Goal: Task Accomplishment & Management: Complete application form

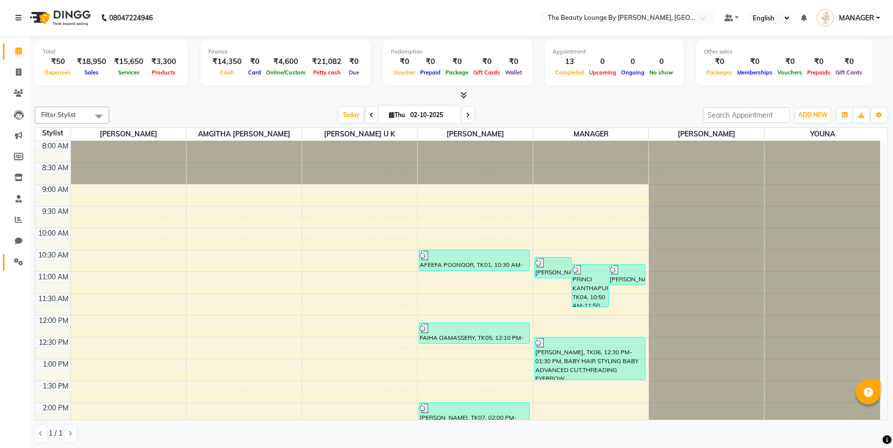
click at [19, 263] on icon at bounding box center [18, 261] width 9 height 7
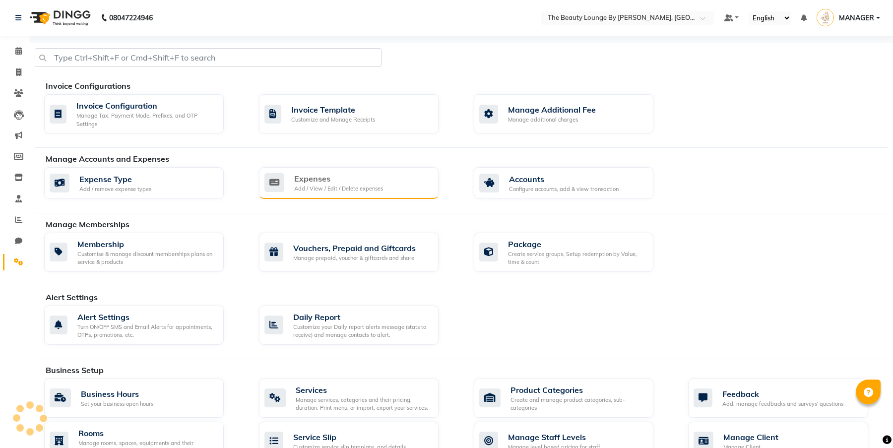
click at [332, 191] on div "Add / View / Edit / Delete expenses" at bounding box center [338, 188] width 89 height 8
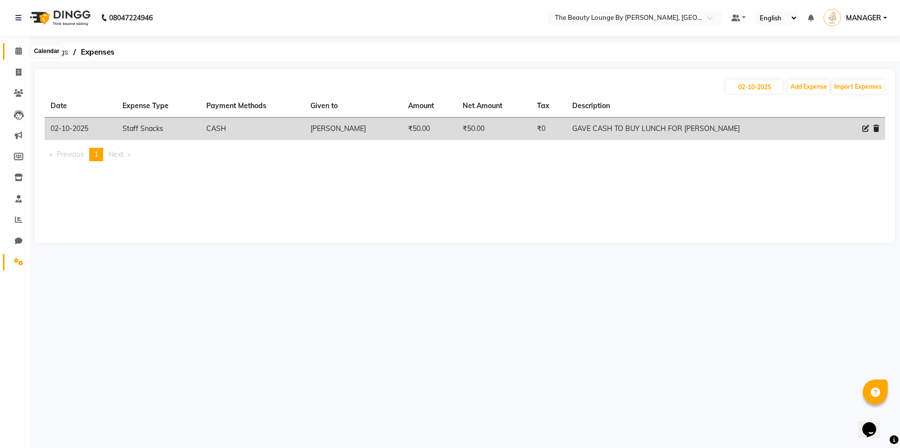
click at [18, 49] on icon at bounding box center [18, 50] width 6 height 7
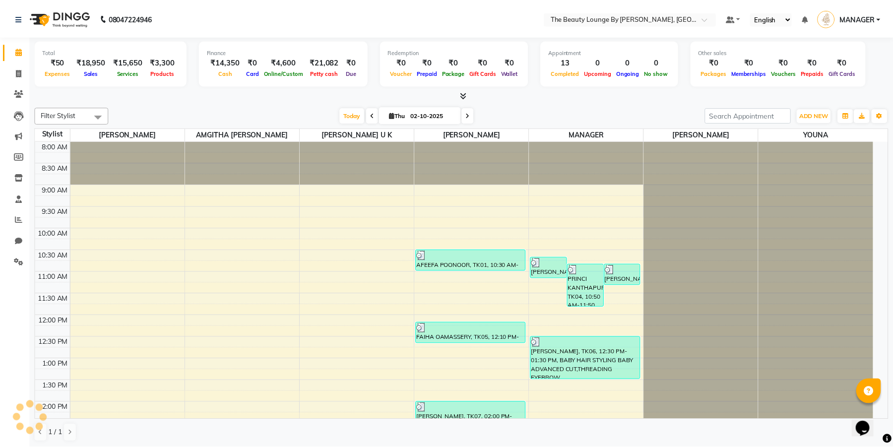
scroll to position [400, 0]
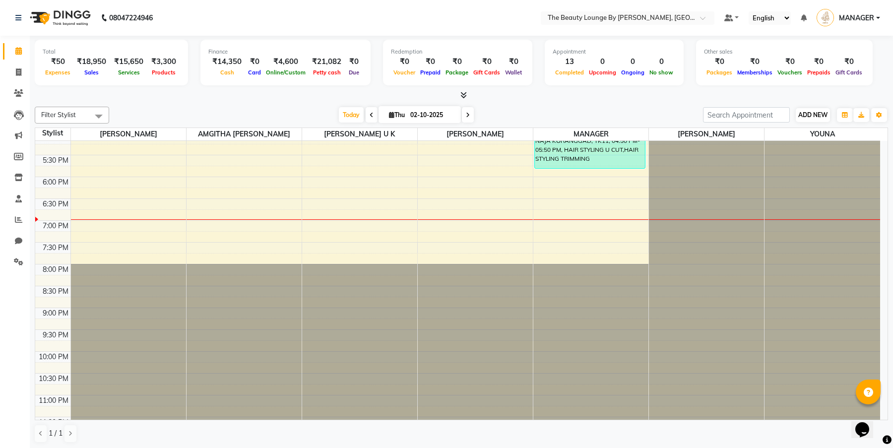
click at [823, 116] on span "ADD NEW" at bounding box center [812, 114] width 29 height 7
click at [869, 171] on link "Add Attendance" at bounding box center [869, 172] width 78 height 13
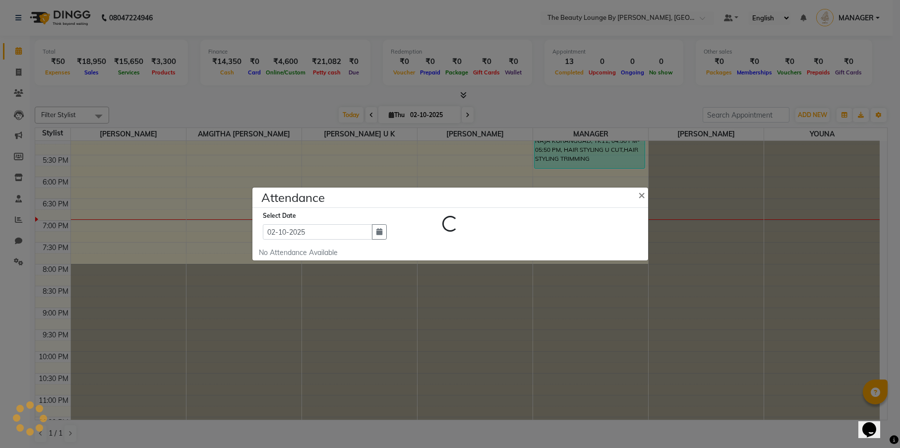
select select "W"
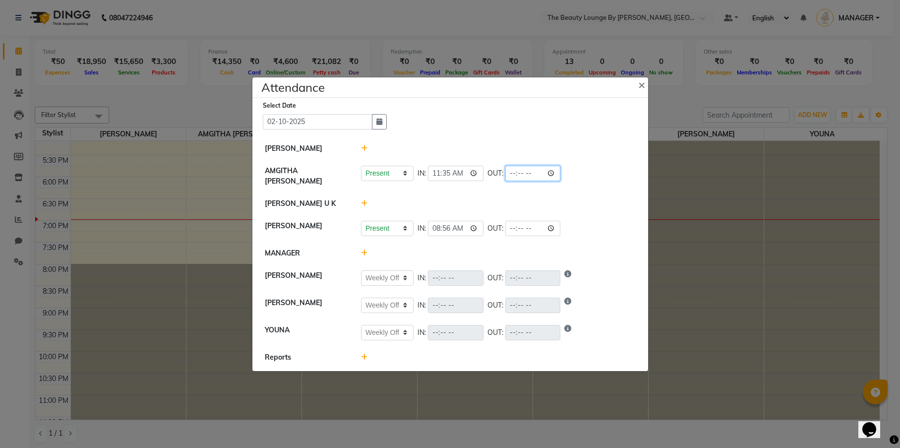
click at [505, 178] on input "time" at bounding box center [533, 173] width 56 height 15
click at [505, 175] on input "time" at bounding box center [533, 173] width 56 height 15
type input "19:00"
click at [573, 192] on li "[PERSON_NAME] U K" at bounding box center [450, 203] width 391 height 23
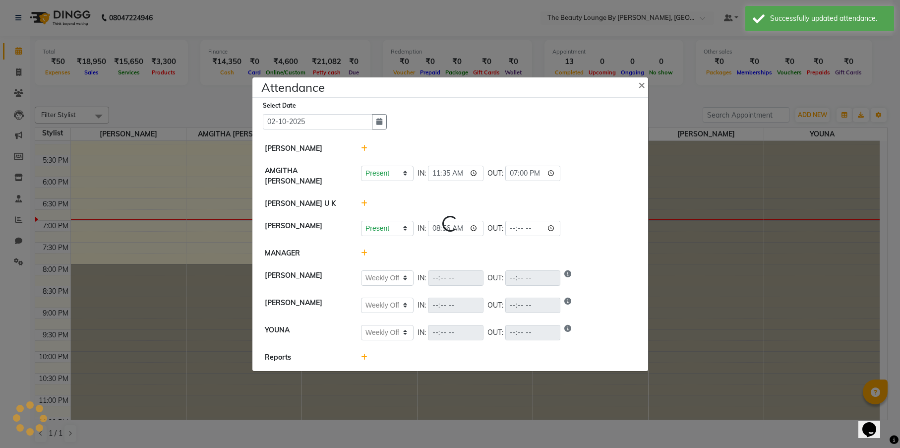
select select "W"
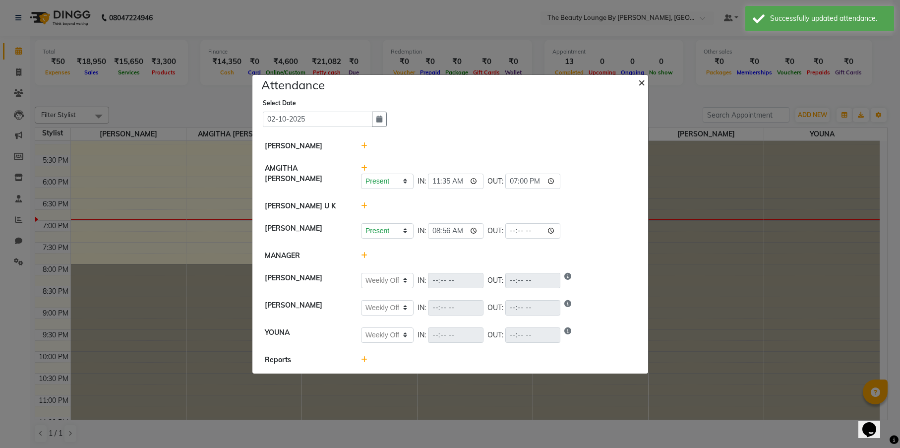
click at [640, 81] on span "×" at bounding box center [641, 81] width 7 height 15
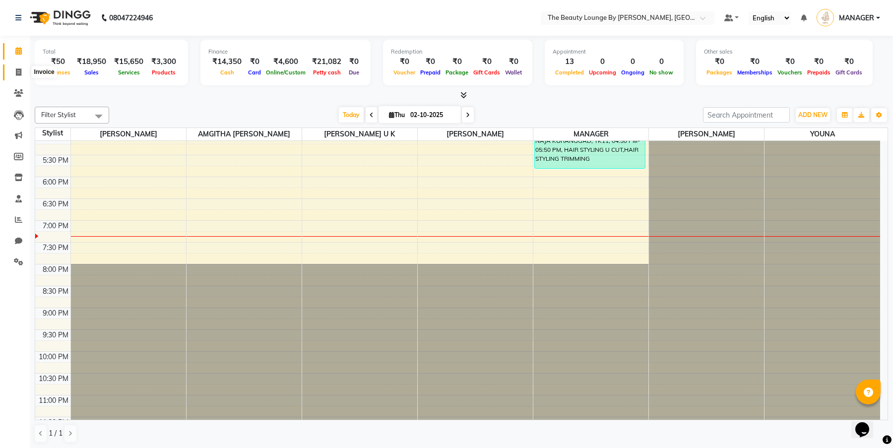
click at [19, 70] on icon at bounding box center [18, 71] width 5 height 7
select select "service"
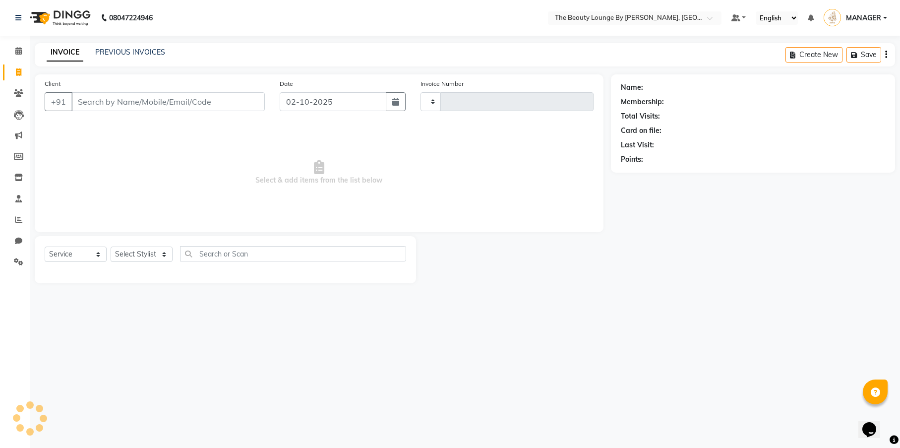
type input "0908"
select select "8577"
click at [81, 103] on input "Client" at bounding box center [167, 101] width 193 height 19
select select "85829"
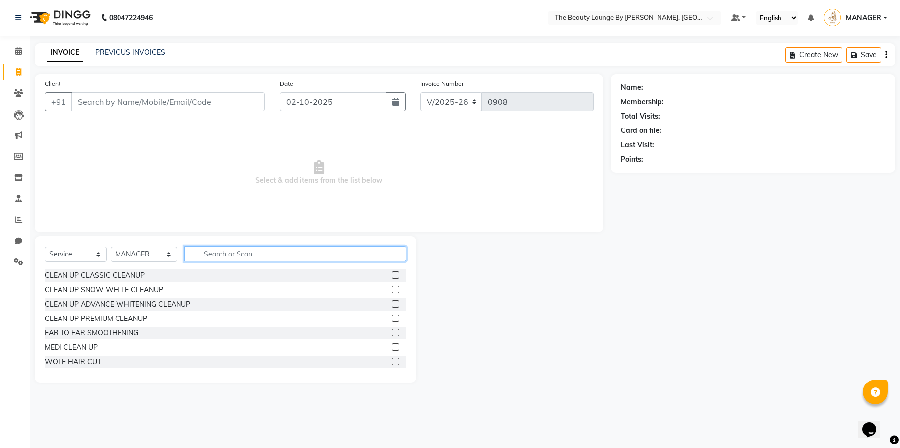
click at [211, 255] on input "text" at bounding box center [295, 253] width 222 height 15
type input "THREAD"
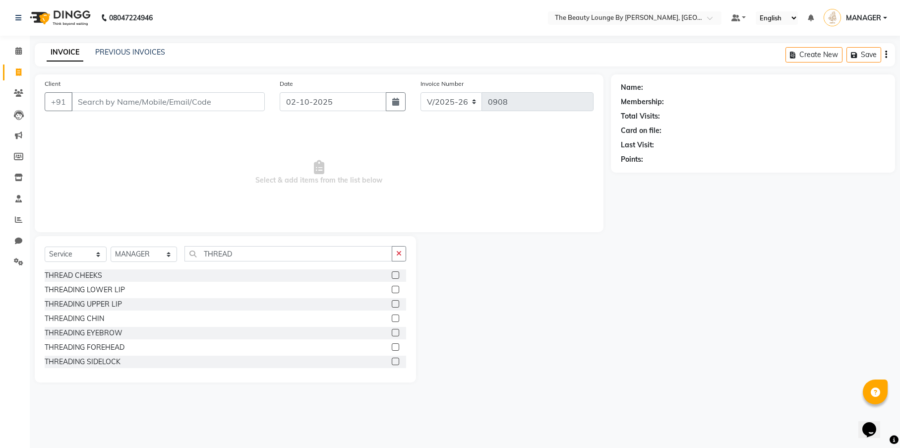
click at [392, 331] on label at bounding box center [395, 332] width 7 height 7
click at [392, 331] on input "checkbox" at bounding box center [395, 333] width 6 height 6
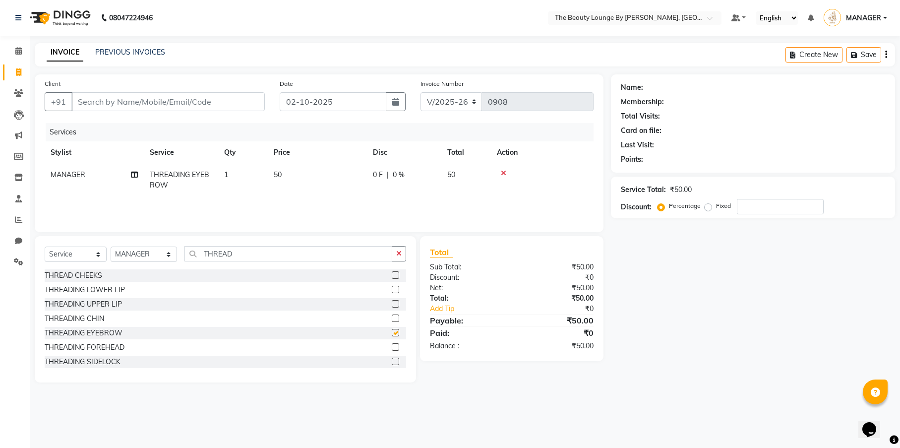
checkbox input "false"
click at [149, 101] on input "Client" at bounding box center [167, 101] width 193 height 19
click at [235, 254] on input "THREAD" at bounding box center [288, 253] width 208 height 15
type input "T"
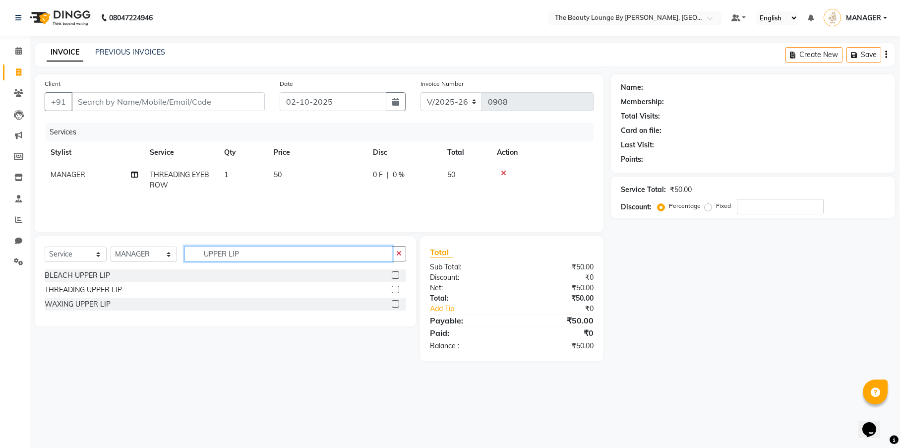
type input "UPPER LIP"
click at [397, 291] on label at bounding box center [395, 289] width 7 height 7
click at [397, 291] on input "checkbox" at bounding box center [395, 290] width 6 height 6
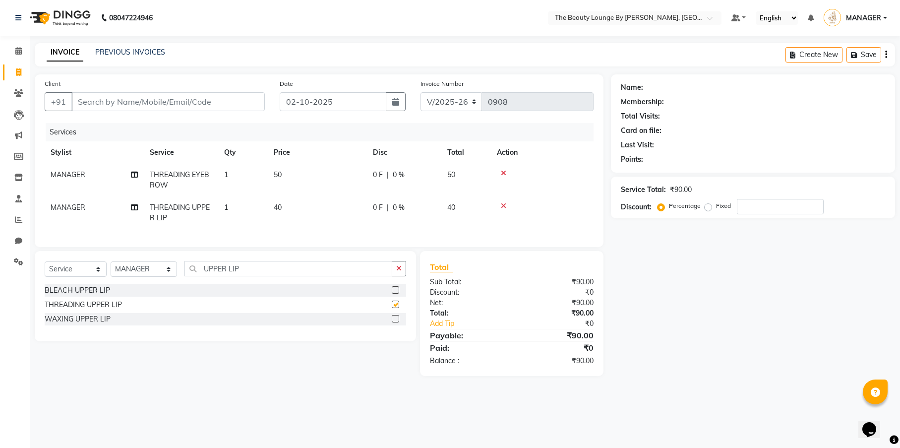
checkbox input "false"
click at [122, 105] on input "Client" at bounding box center [167, 101] width 193 height 19
click at [122, 103] on input "Client" at bounding box center [167, 101] width 193 height 19
type input "R"
type input "0"
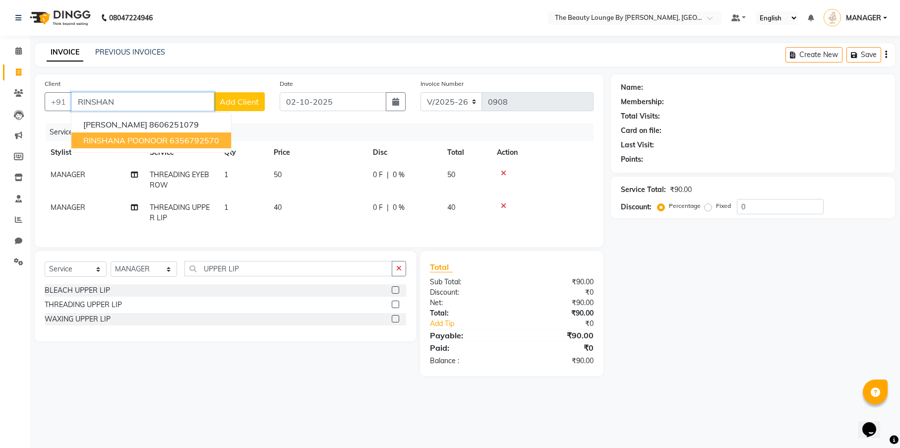
click at [152, 142] on span "RINSHANA POONOOR" at bounding box center [125, 140] width 84 height 10
type input "6356792570"
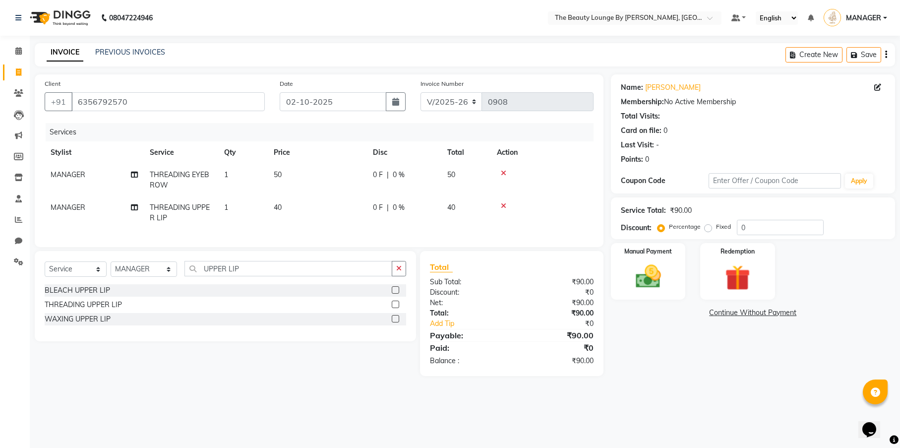
click at [707, 234] on div "Percentage Fixed 0" at bounding box center [742, 227] width 164 height 15
click at [716, 228] on label "Fixed" at bounding box center [723, 226] width 15 height 9
click at [707, 228] on input "Fixed" at bounding box center [710, 226] width 7 height 7
radio input "true"
click at [650, 280] on img at bounding box center [648, 276] width 43 height 30
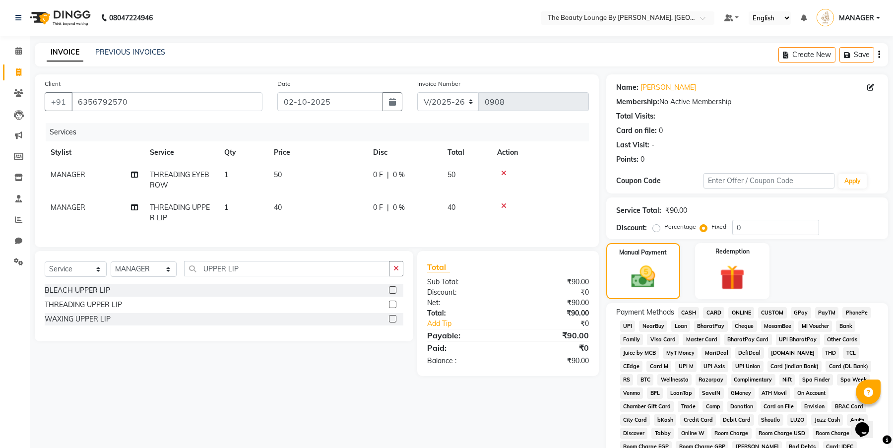
click at [808, 311] on span "GPay" at bounding box center [800, 312] width 20 height 11
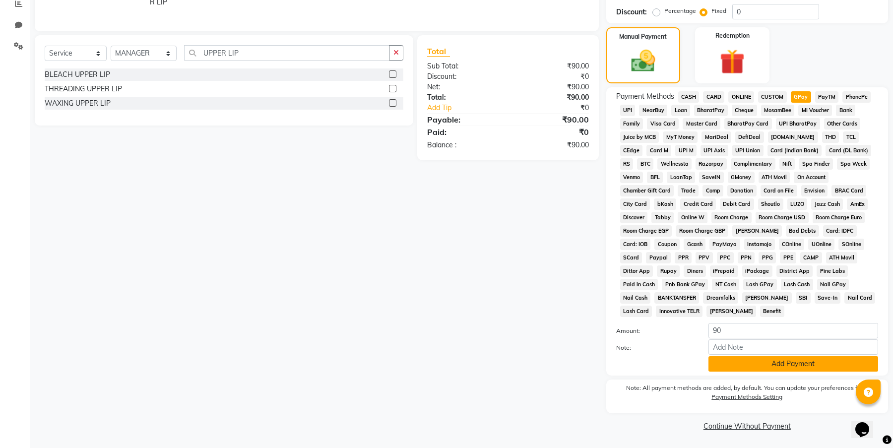
click at [851, 364] on button "Add Payment" at bounding box center [793, 363] width 170 height 15
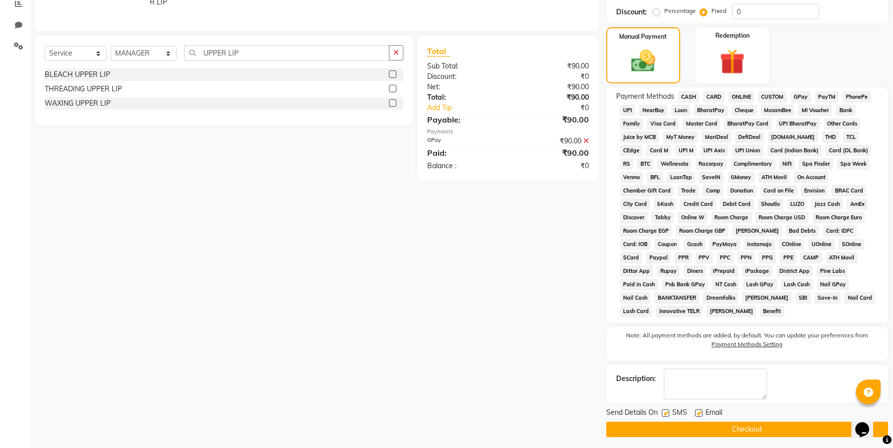
click at [811, 426] on button "Checkout" at bounding box center [747, 429] width 282 height 15
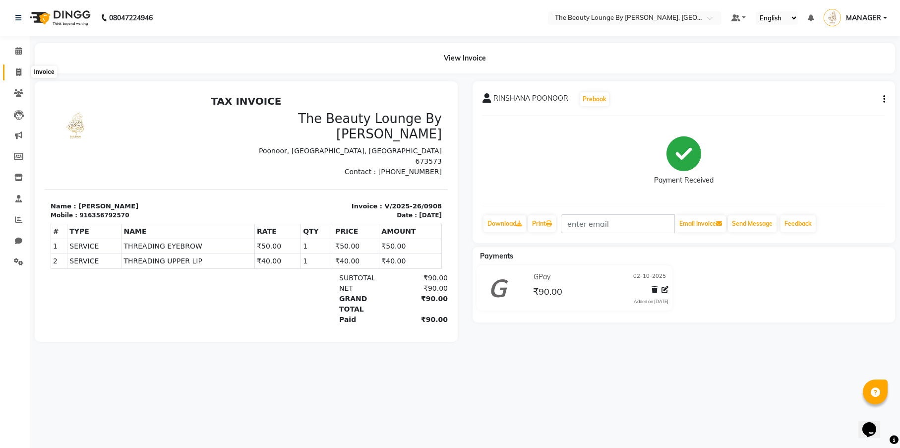
click at [19, 73] on icon at bounding box center [18, 71] width 5 height 7
select select "service"
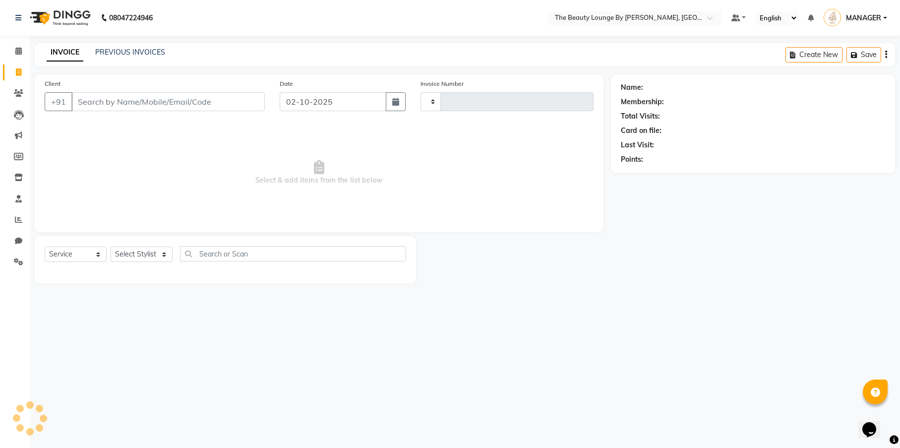
type input "0909"
select select "8577"
click at [149, 55] on link "PREVIOUS INVOICES" at bounding box center [130, 52] width 70 height 9
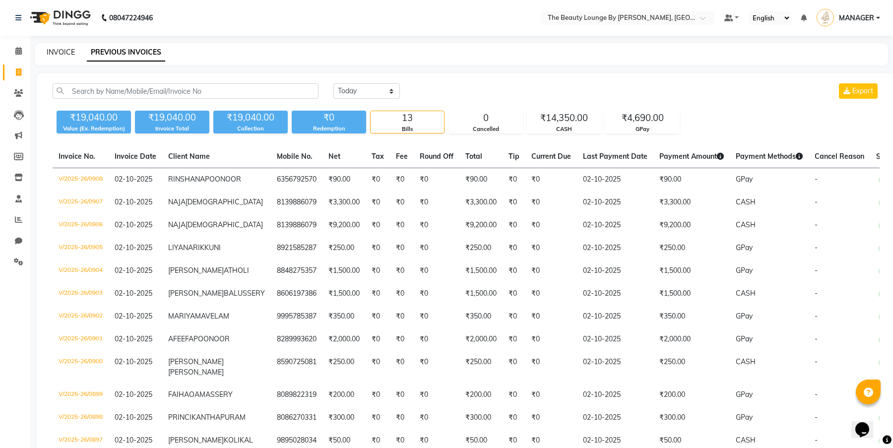
click at [62, 51] on link "INVOICE" at bounding box center [61, 52] width 28 height 9
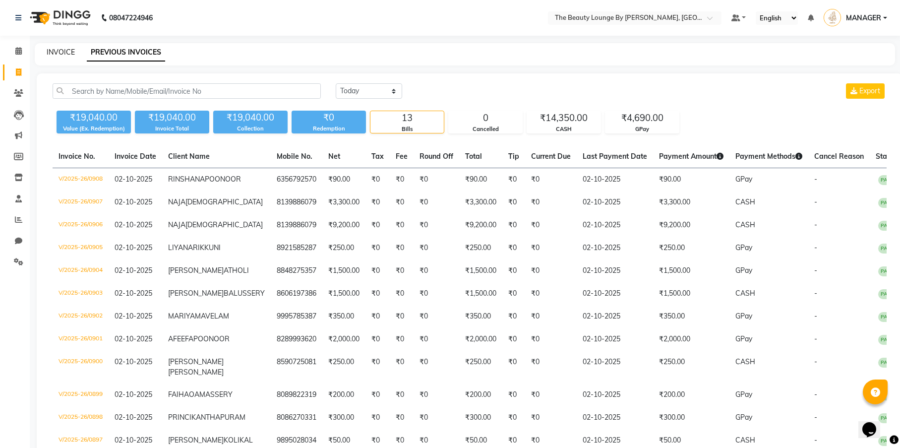
select select "service"
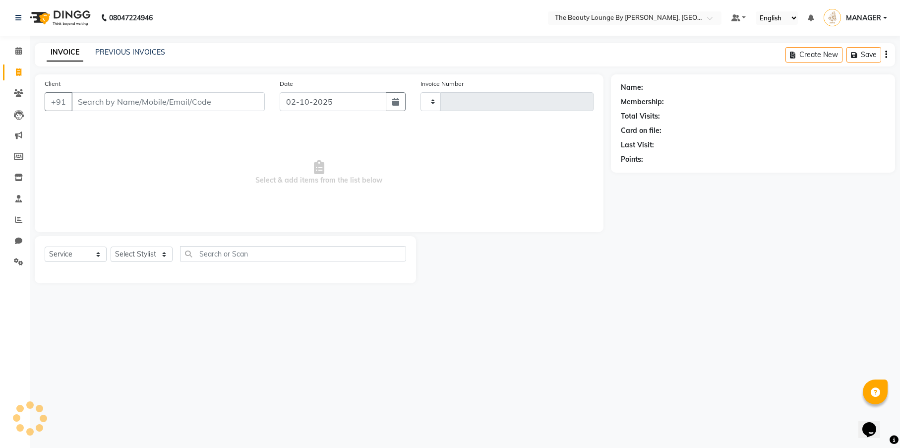
type input "0909"
select select "8577"
click at [79, 101] on input "Client" at bounding box center [167, 101] width 193 height 19
click at [140, 53] on link "PREVIOUS INVOICES" at bounding box center [130, 52] width 70 height 9
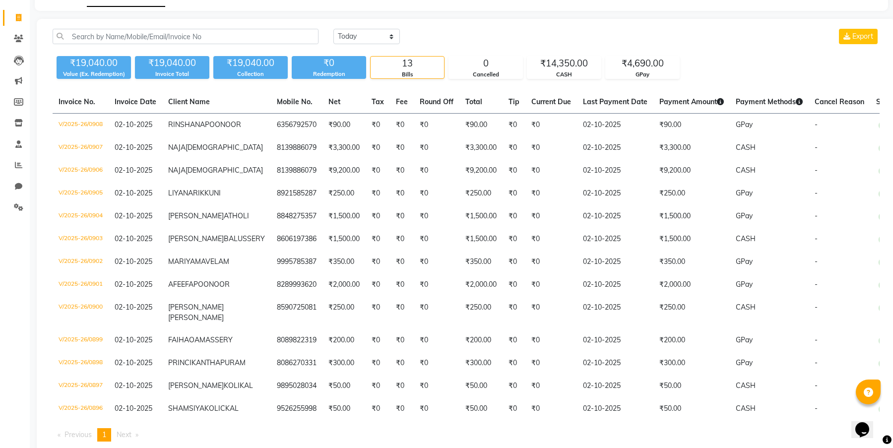
scroll to position [47, 0]
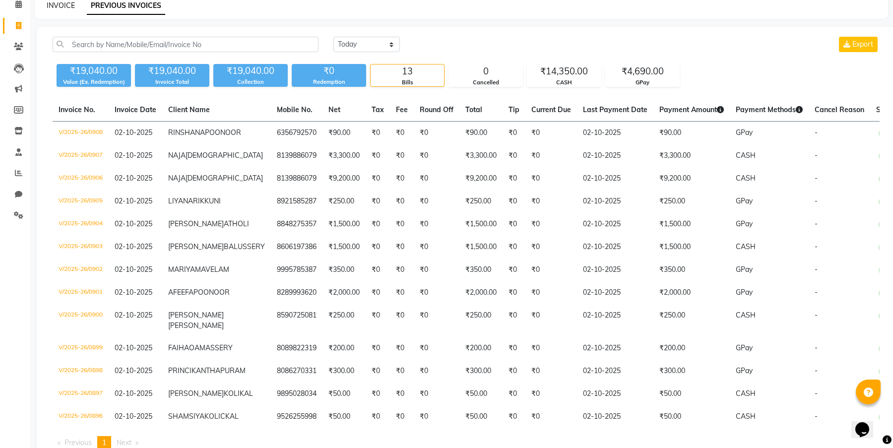
click at [73, 6] on link "INVOICE" at bounding box center [61, 5] width 28 height 9
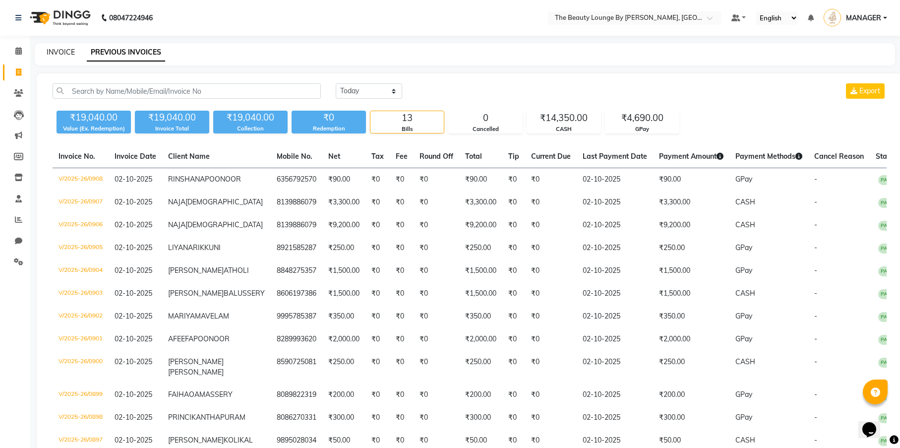
select select "service"
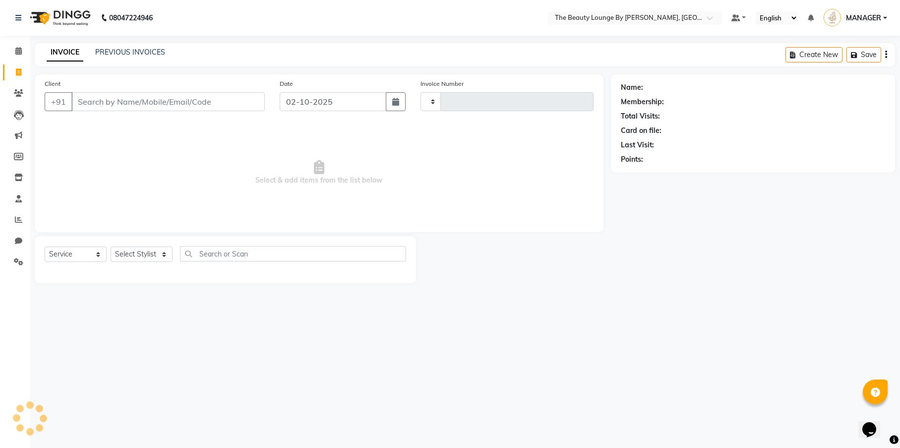
type input "0909"
select select "8577"
click at [92, 99] on input "Client" at bounding box center [167, 101] width 193 height 19
click at [79, 102] on input "Client" at bounding box center [167, 101] width 193 height 19
select select "85823"
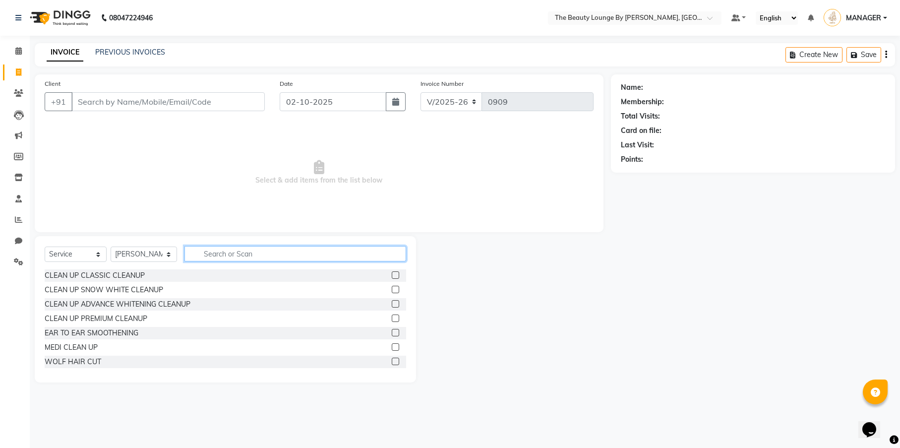
click at [216, 251] on input "text" at bounding box center [295, 253] width 222 height 15
type input "CLEANUP"
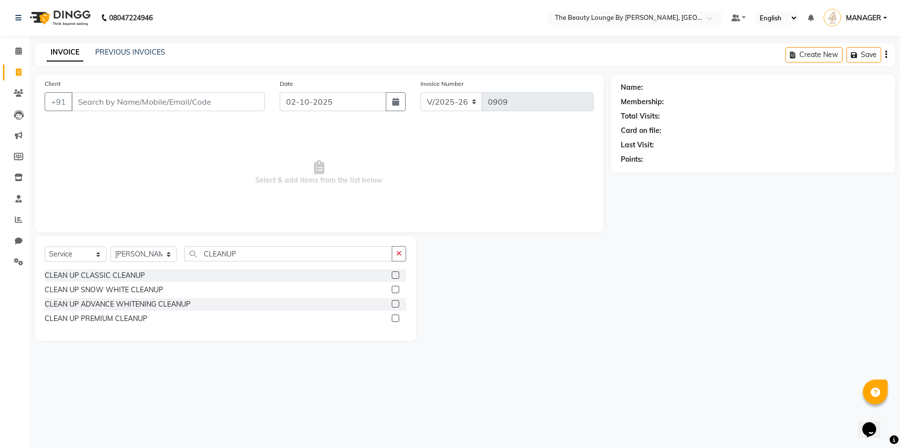
click at [397, 275] on label at bounding box center [395, 274] width 7 height 7
click at [397, 275] on input "checkbox" at bounding box center [395, 275] width 6 height 6
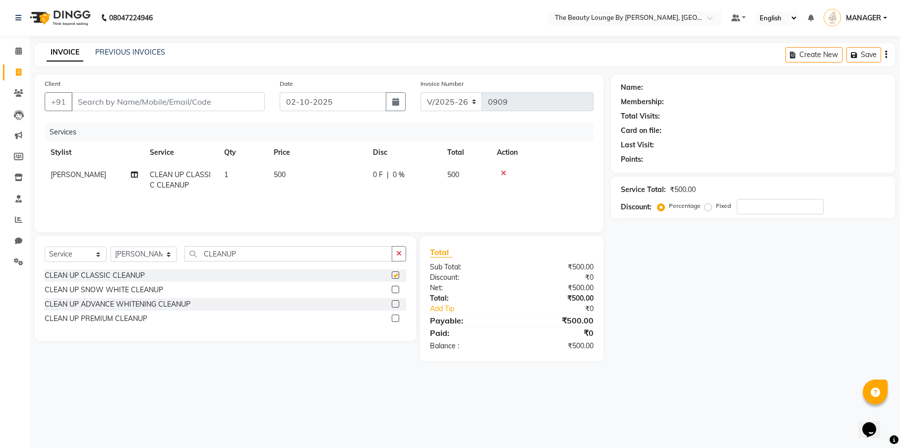
checkbox input "false"
click at [94, 101] on input "Client" at bounding box center [167, 101] width 193 height 19
click at [135, 103] on input "Client" at bounding box center [167, 101] width 193 height 19
click at [81, 101] on input "Client" at bounding box center [167, 101] width 193 height 19
click at [503, 173] on icon at bounding box center [503, 173] width 5 height 7
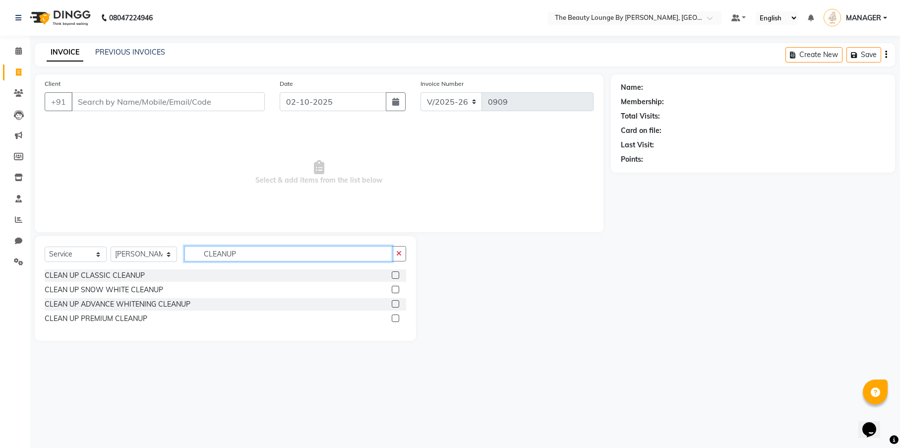
click at [245, 253] on input "CLEANUP" at bounding box center [288, 253] width 208 height 15
type input "C"
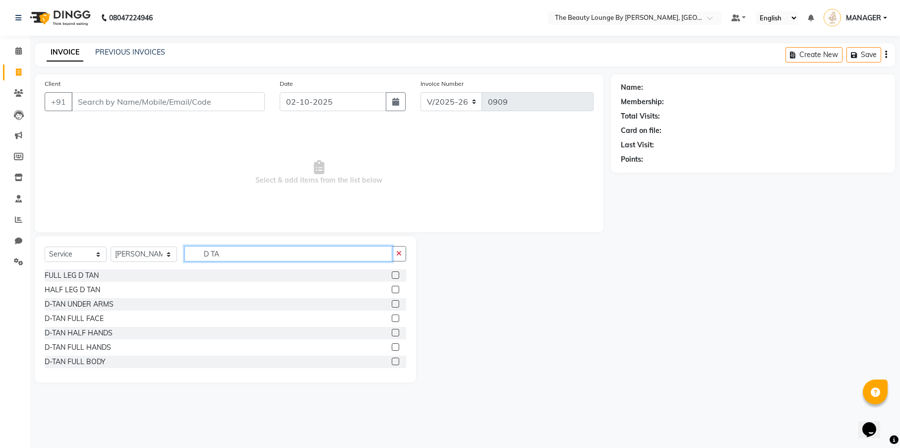
type input "D TA"
click at [392, 318] on label at bounding box center [395, 317] width 7 height 7
click at [392, 318] on input "checkbox" at bounding box center [395, 318] width 6 height 6
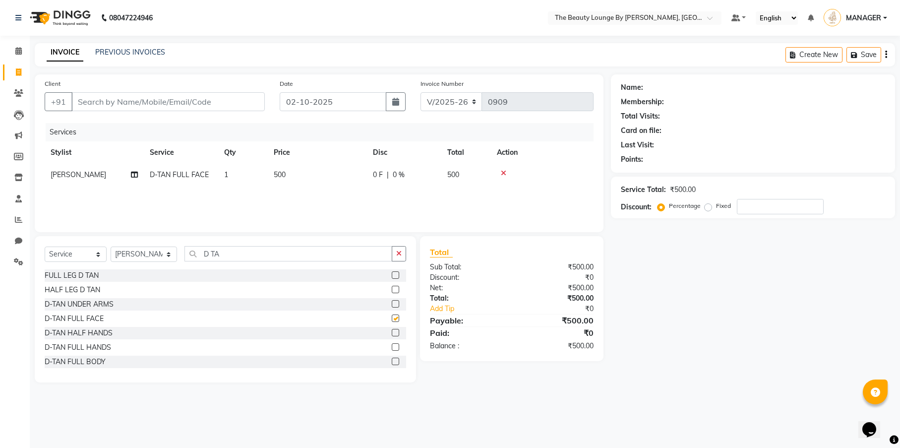
checkbox input "false"
click at [249, 253] on input "D TA" at bounding box center [288, 253] width 208 height 15
type input "D"
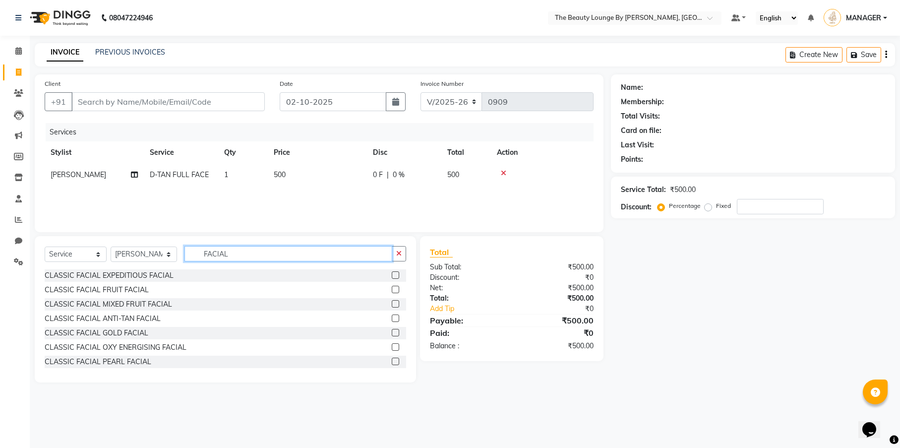
type input "FACIAL"
click at [392, 274] on label at bounding box center [395, 274] width 7 height 7
click at [392, 274] on input "checkbox" at bounding box center [395, 275] width 6 height 6
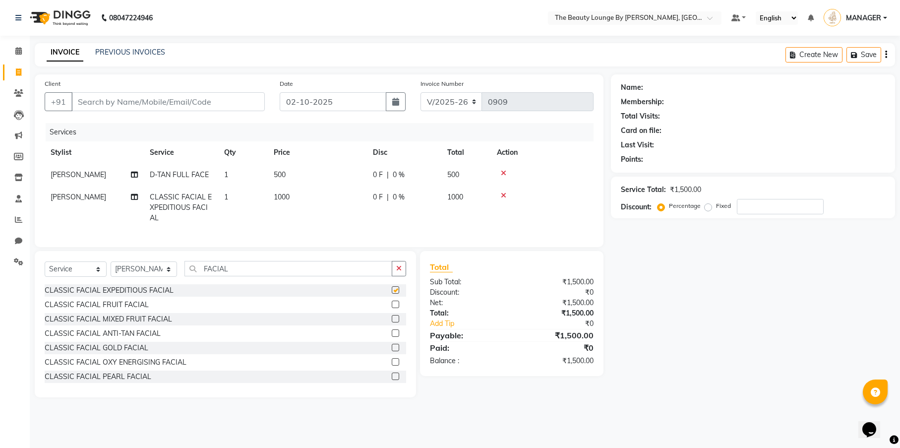
checkbox input "false"
click at [88, 103] on input "Client" at bounding box center [167, 101] width 193 height 19
type input "9"
type input "0"
type input "9645748204"
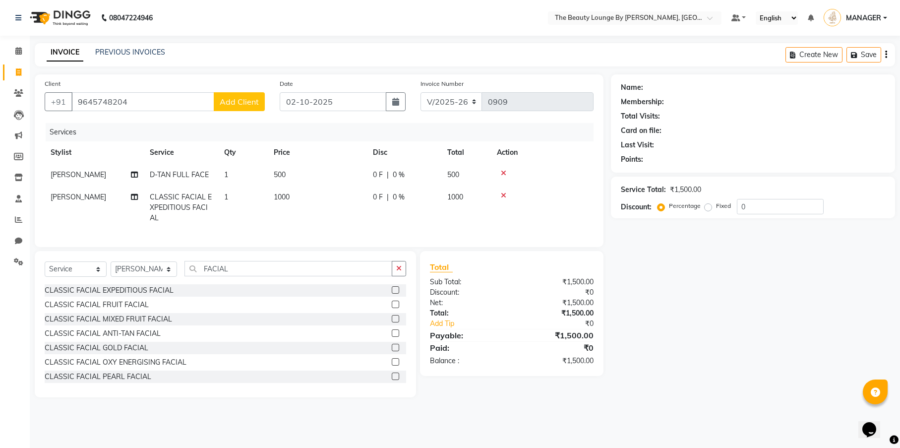
click at [247, 102] on span "Add Client" at bounding box center [239, 102] width 39 height 10
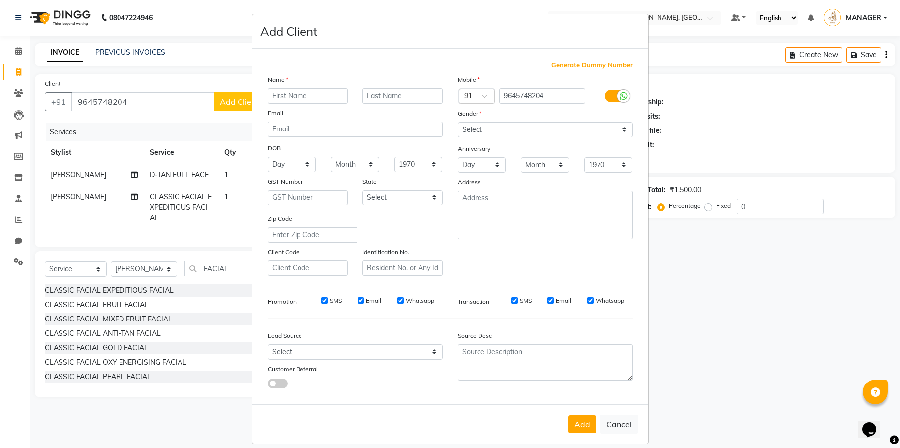
click at [276, 91] on input "text" at bounding box center [308, 95] width 80 height 15
type input "[PERSON_NAME]"
type input "POONOOR"
click at [569, 200] on textarea at bounding box center [545, 214] width 175 height 49
select select "[DEMOGRAPHIC_DATA]"
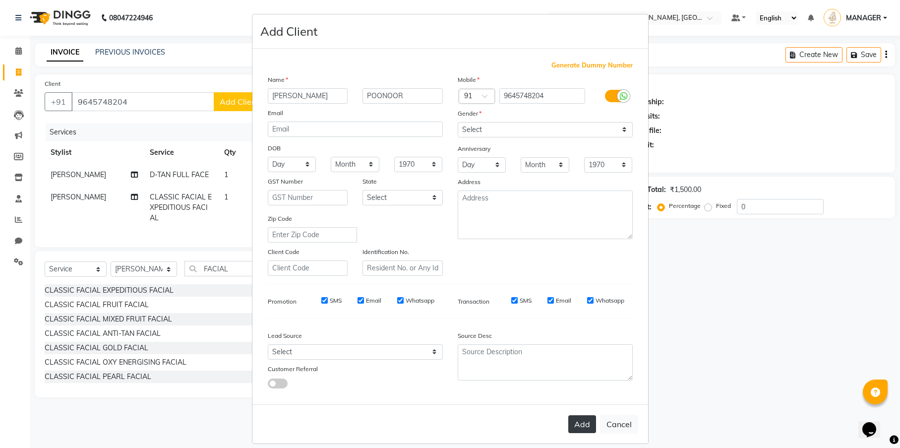
click at [580, 426] on button "Add" at bounding box center [582, 424] width 28 height 18
select select
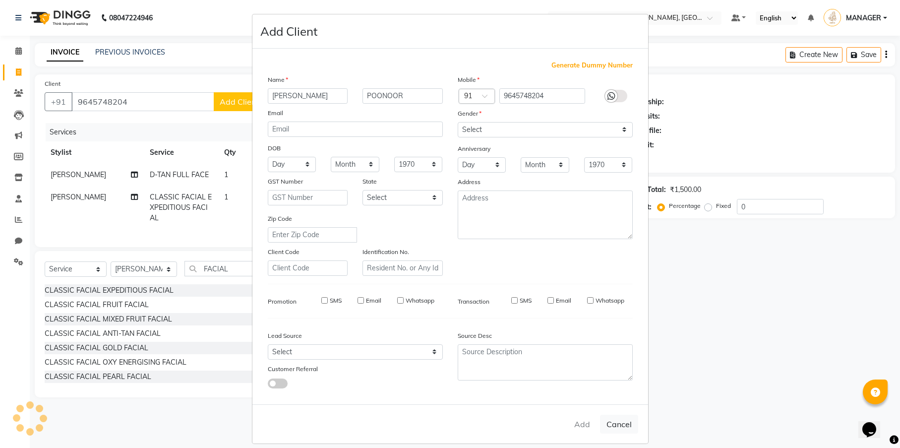
select select
checkbox input "false"
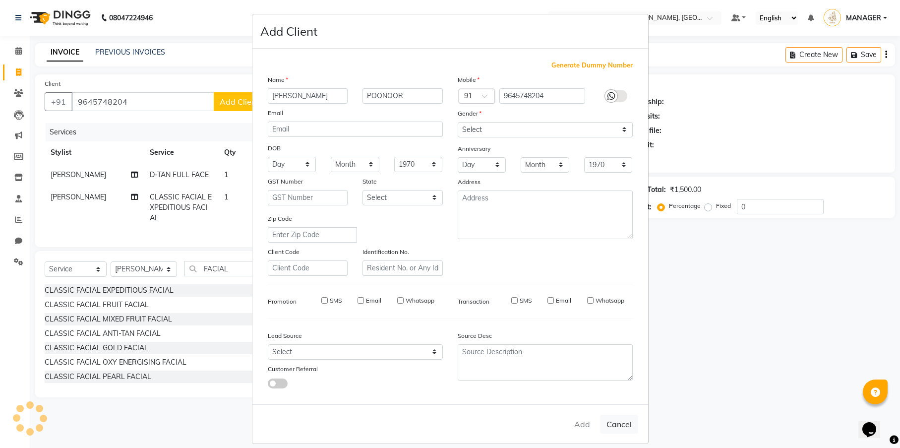
checkbox input "false"
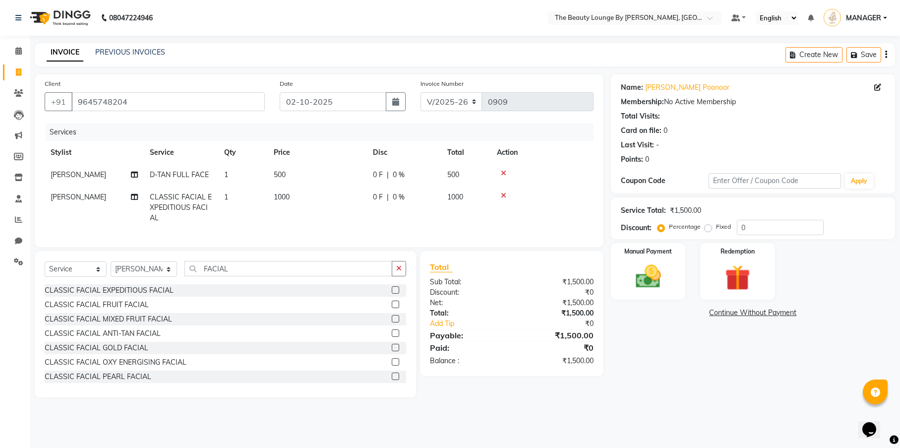
click at [707, 232] on div "Fixed" at bounding box center [719, 227] width 24 height 12
click at [716, 227] on label "Fixed" at bounding box center [723, 226] width 15 height 9
click at [708, 227] on input "Fixed" at bounding box center [710, 226] width 7 height 7
radio input "true"
click at [648, 270] on img at bounding box center [648, 276] width 43 height 30
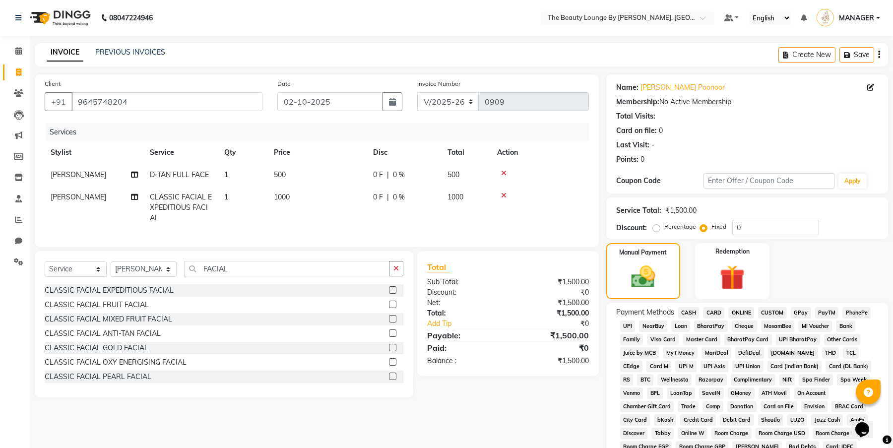
click at [687, 310] on span "CASH" at bounding box center [688, 312] width 21 height 11
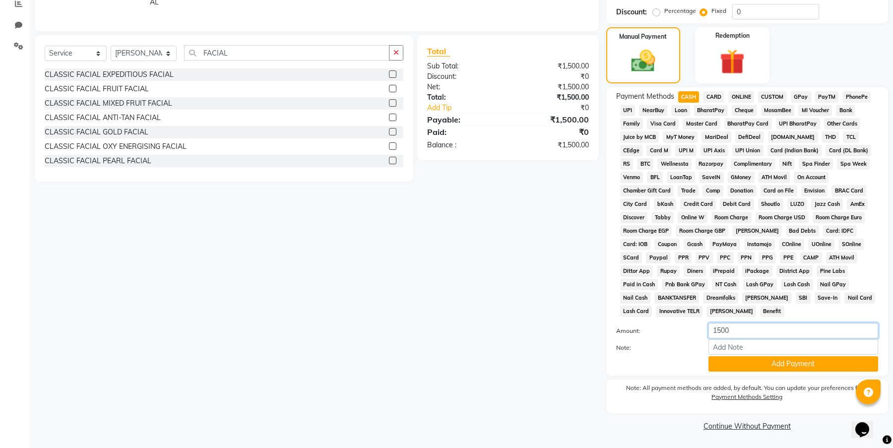
click at [742, 331] on input "1500" at bounding box center [793, 330] width 170 height 15
type input "1"
type input "500"
click at [757, 361] on button "Add Payment" at bounding box center [793, 363] width 170 height 15
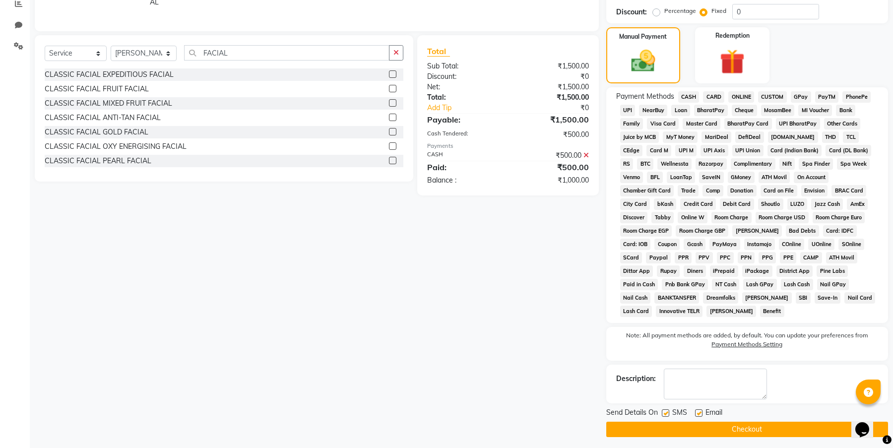
scroll to position [220, 0]
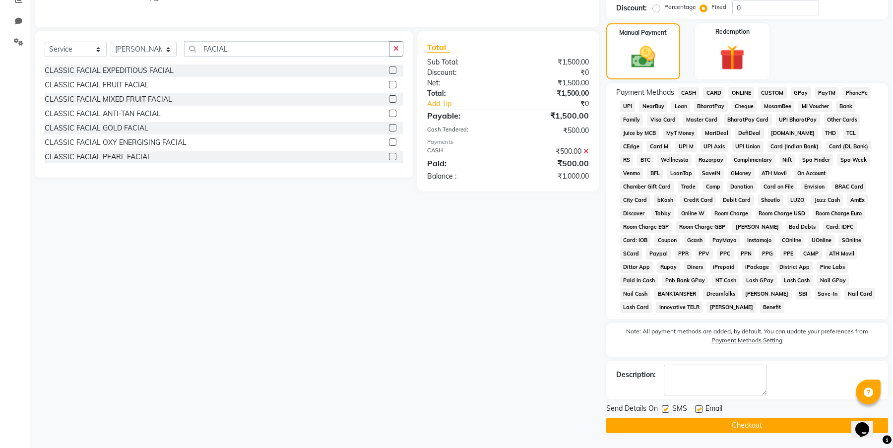
click at [802, 91] on span "GPay" at bounding box center [800, 92] width 20 height 11
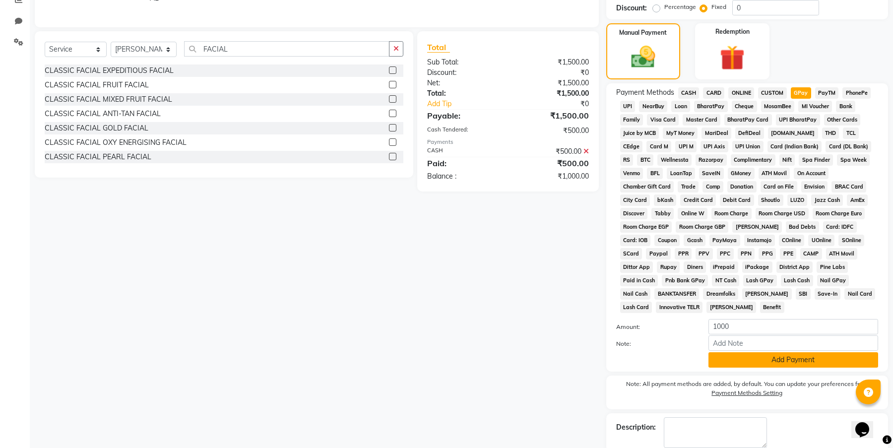
click at [761, 363] on button "Add Payment" at bounding box center [793, 359] width 170 height 15
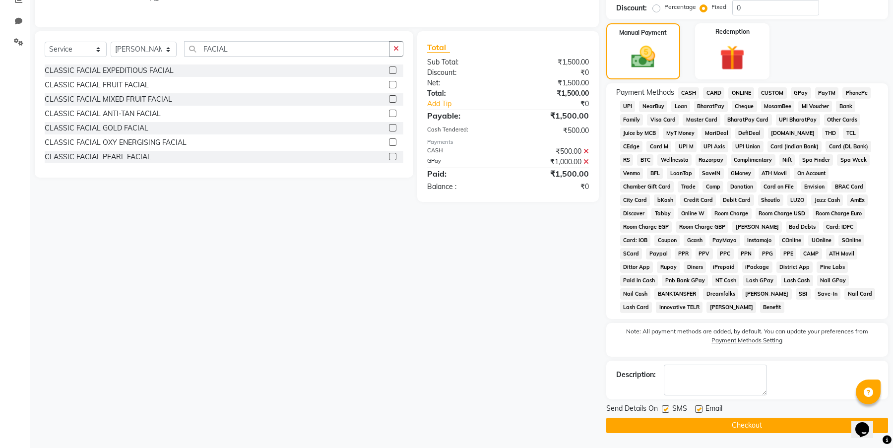
click at [771, 420] on button "Checkout" at bounding box center [747, 425] width 282 height 15
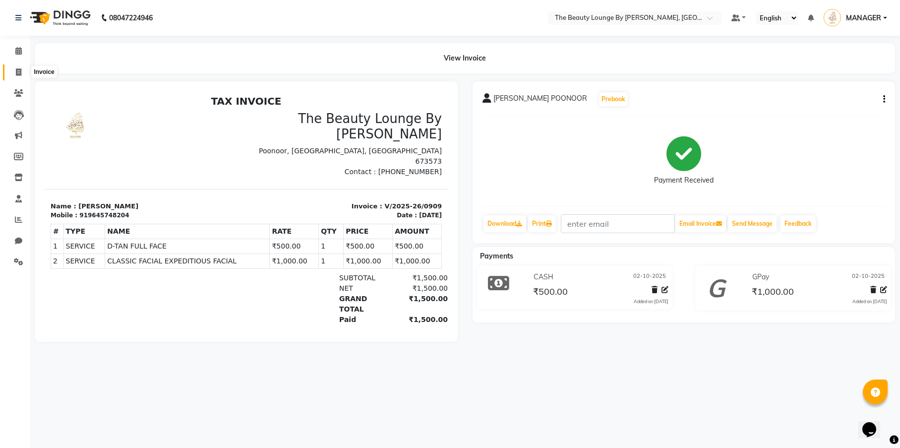
click at [20, 73] on icon at bounding box center [18, 71] width 5 height 7
select select "service"
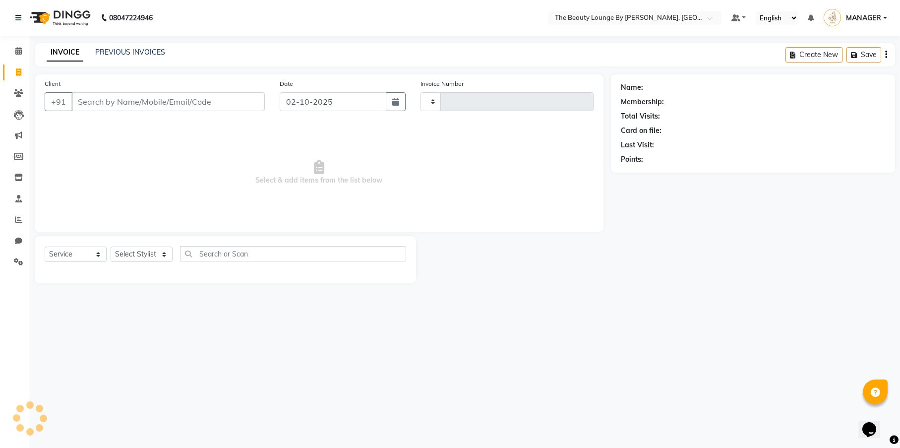
type input "0910"
select select "8577"
click at [18, 52] on icon at bounding box center [18, 50] width 6 height 7
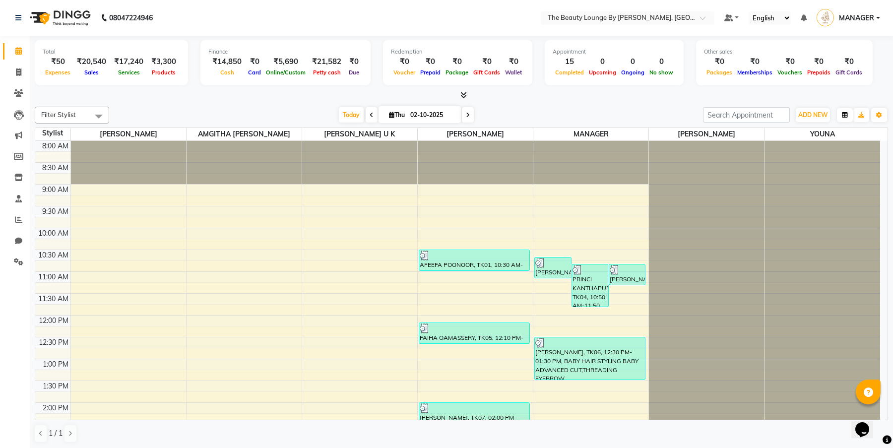
click at [840, 114] on button "button" at bounding box center [845, 115] width 16 height 14
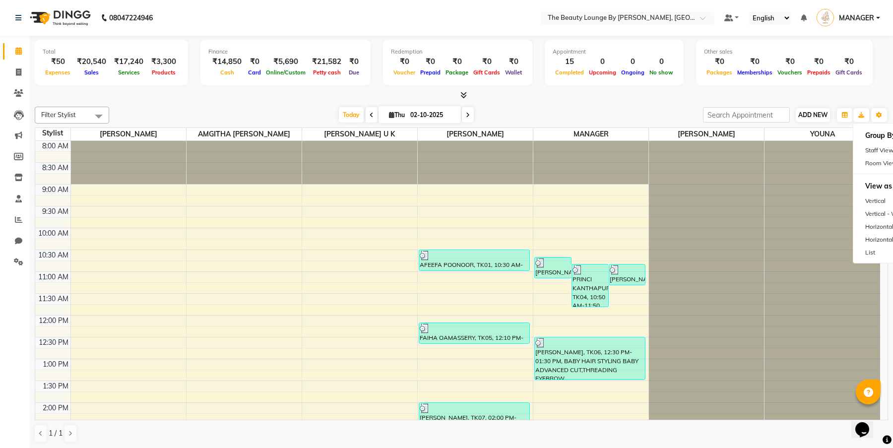
click at [811, 116] on span "ADD NEW" at bounding box center [812, 114] width 29 height 7
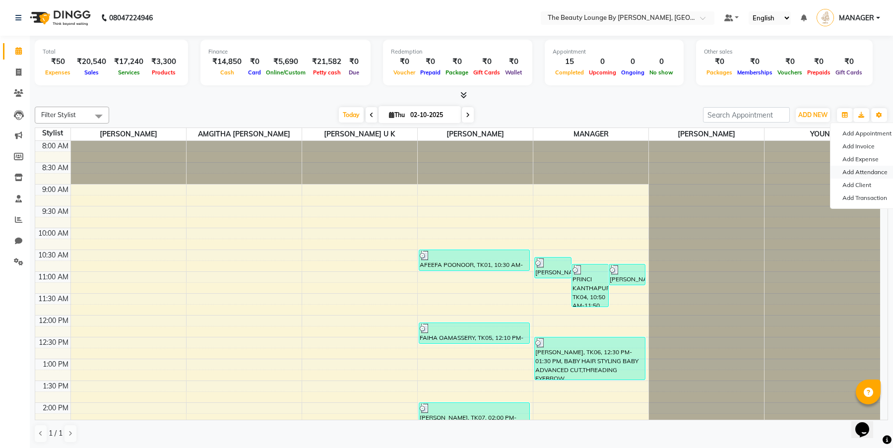
click at [872, 172] on link "Add Attendance" at bounding box center [869, 172] width 78 height 13
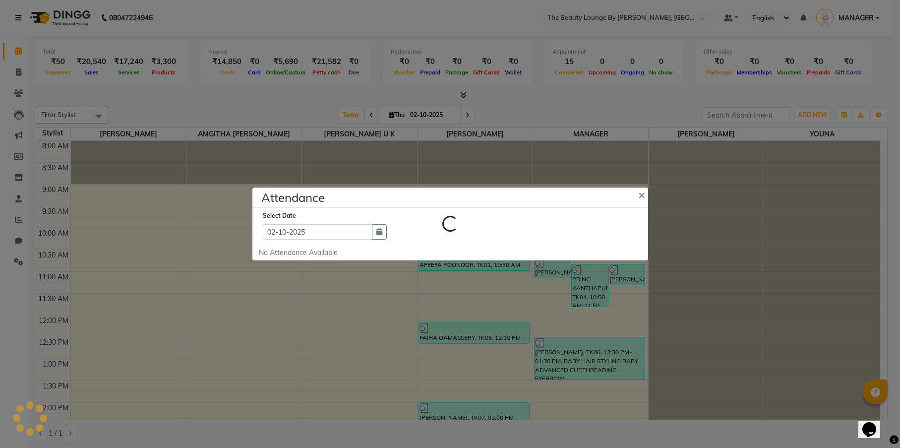
select select "W"
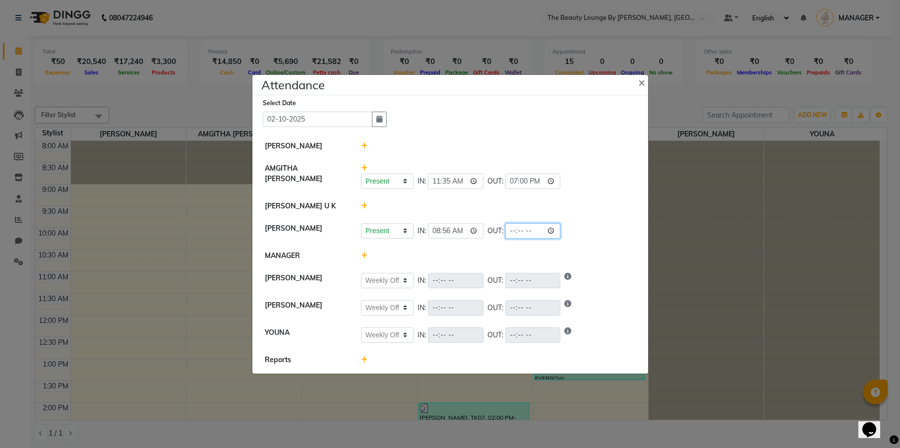
click at [505, 231] on input "time" at bounding box center [533, 230] width 56 height 15
type input "20:00"
click at [545, 230] on div "Present Absent Late Half Day Weekly Off IN: 08:56 OUT: 20:00" at bounding box center [498, 230] width 275 height 15
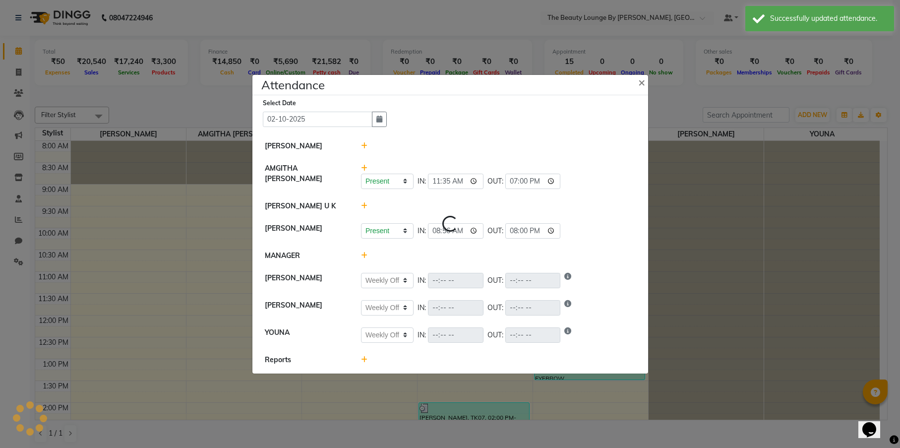
select select "W"
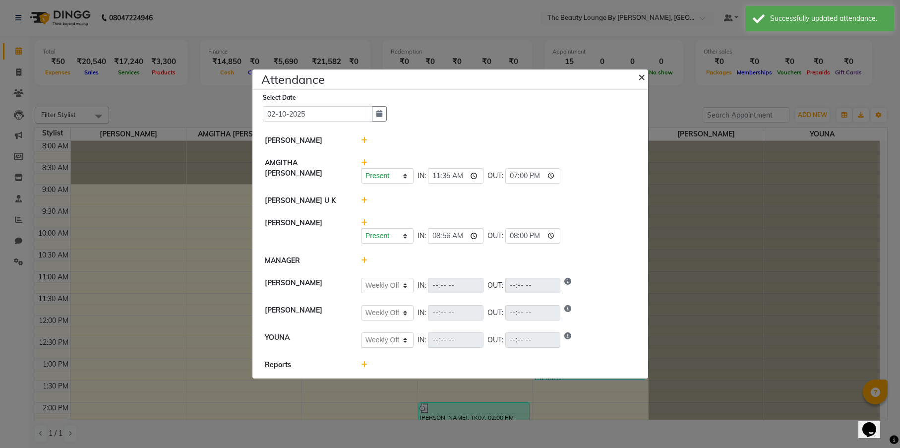
click at [642, 77] on span "×" at bounding box center [641, 76] width 7 height 15
